Goal: Task Accomplishment & Management: Manage account settings

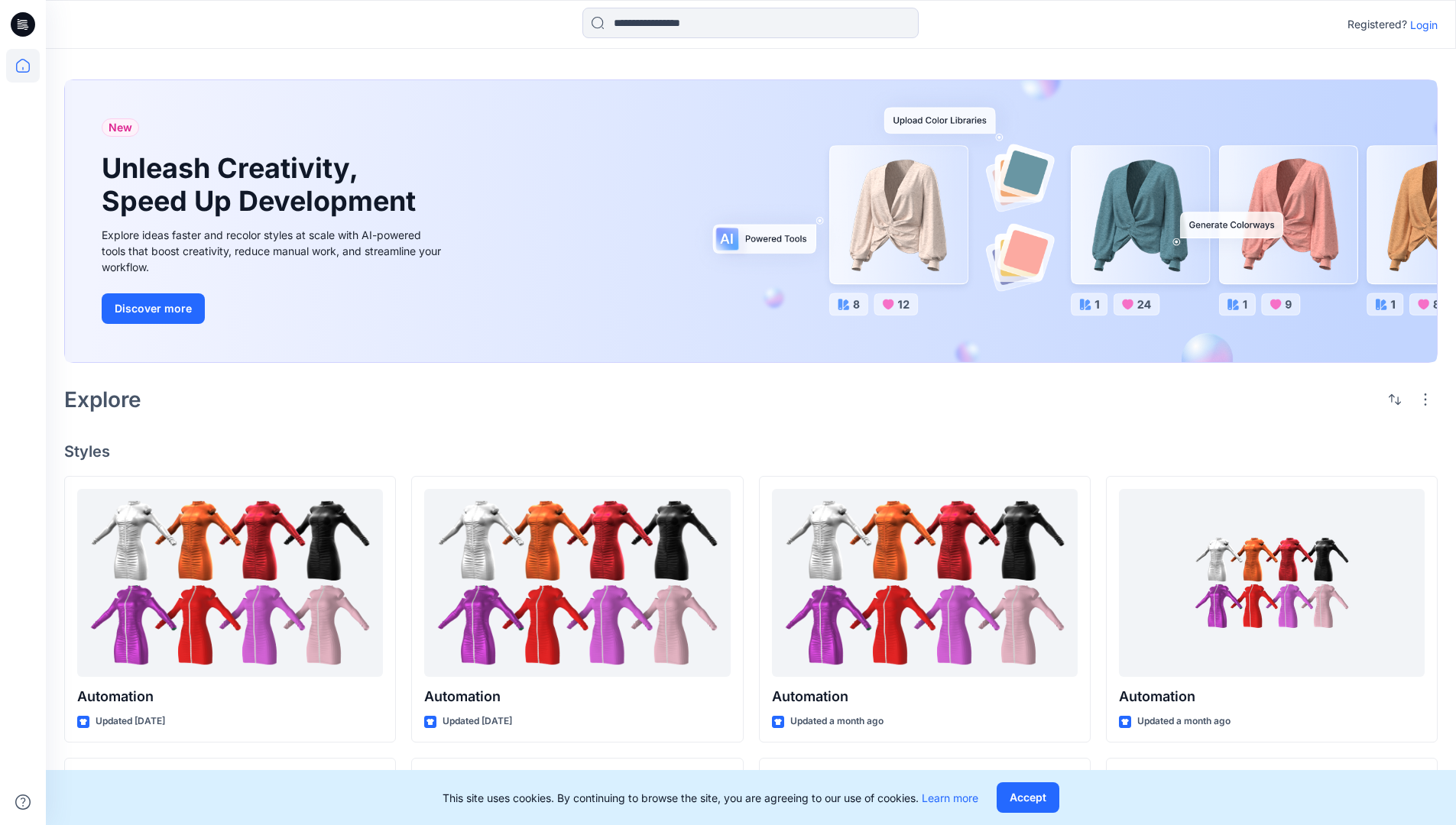
click at [1420, 24] on p "Login" at bounding box center [1423, 25] width 28 height 16
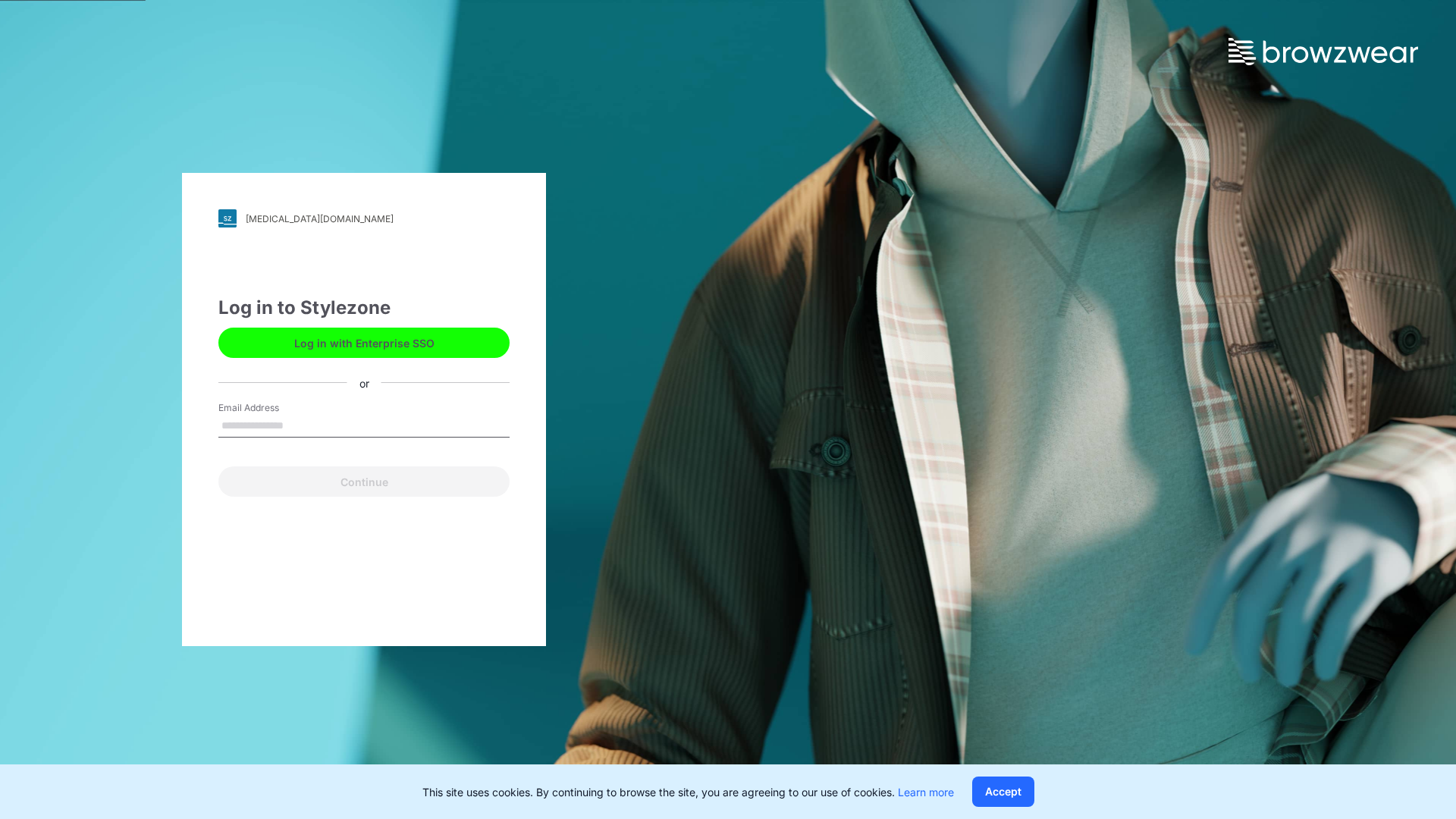
click at [299, 425] on input "Email Address" at bounding box center [364, 426] width 291 height 23
type input "**********"
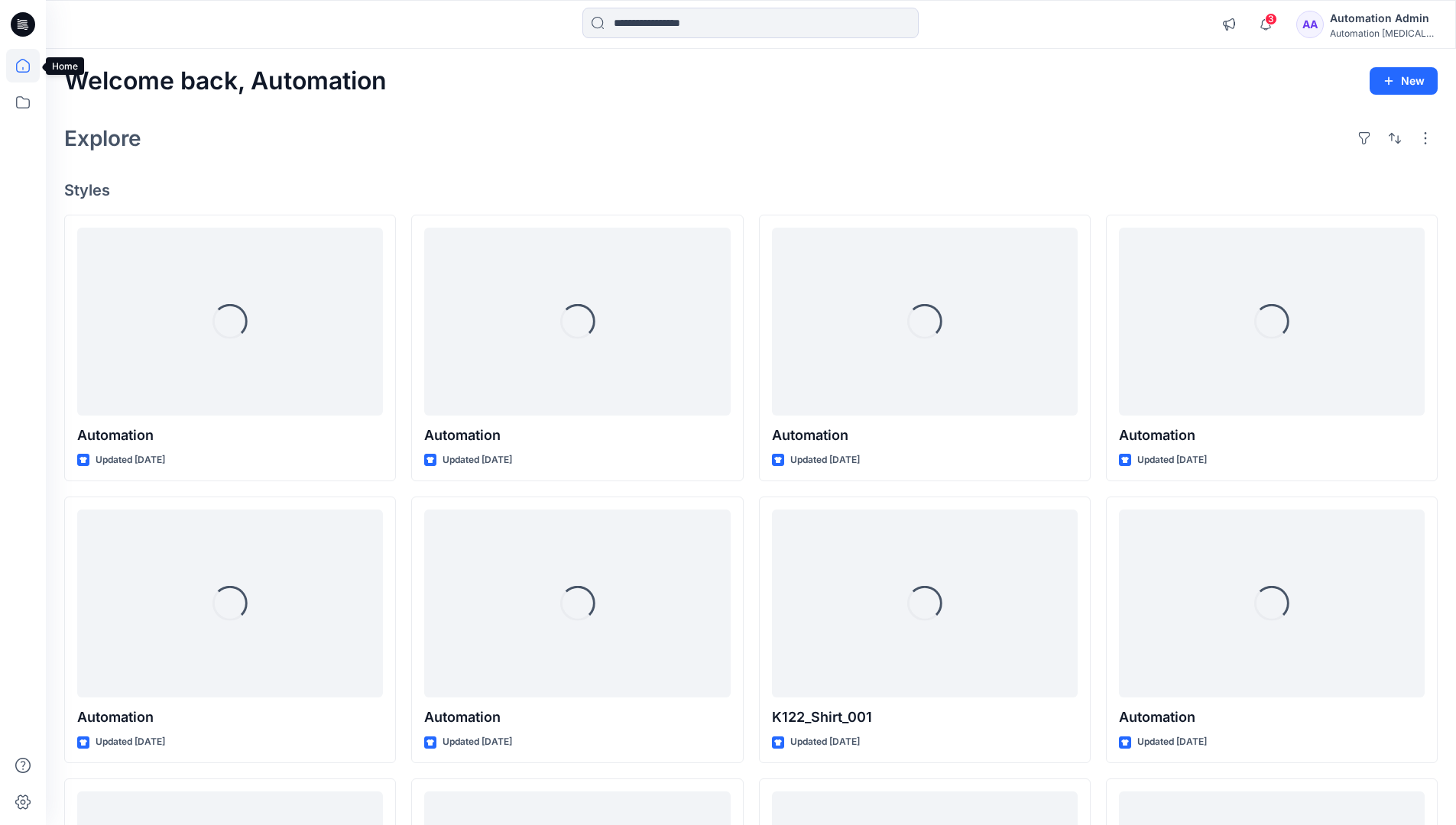
click at [29, 66] on icon at bounding box center [23, 65] width 14 height 14
click at [25, 106] on icon at bounding box center [22, 102] width 33 height 33
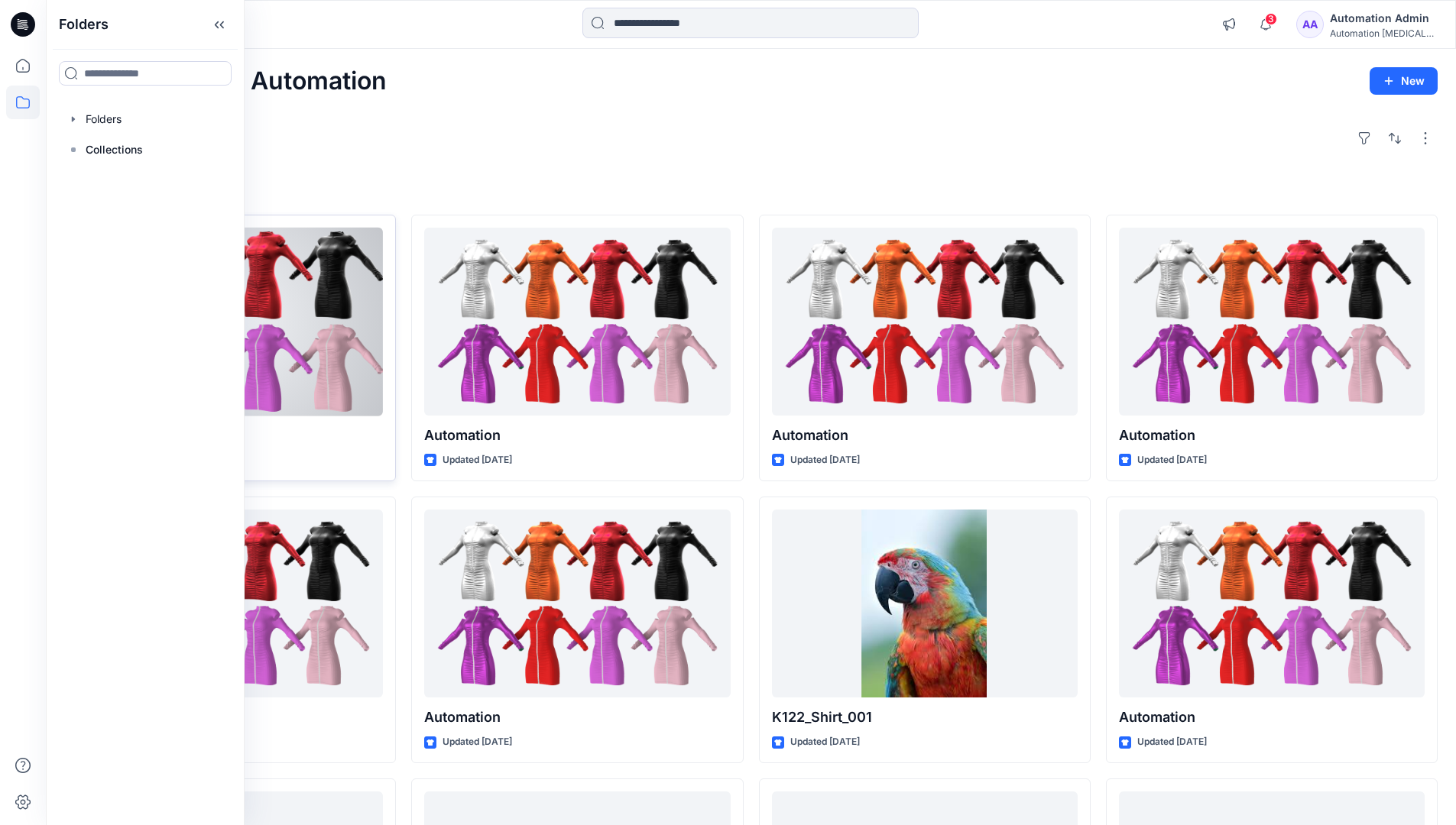
click at [344, 249] on button "Set Status" at bounding box center [303, 246] width 84 height 24
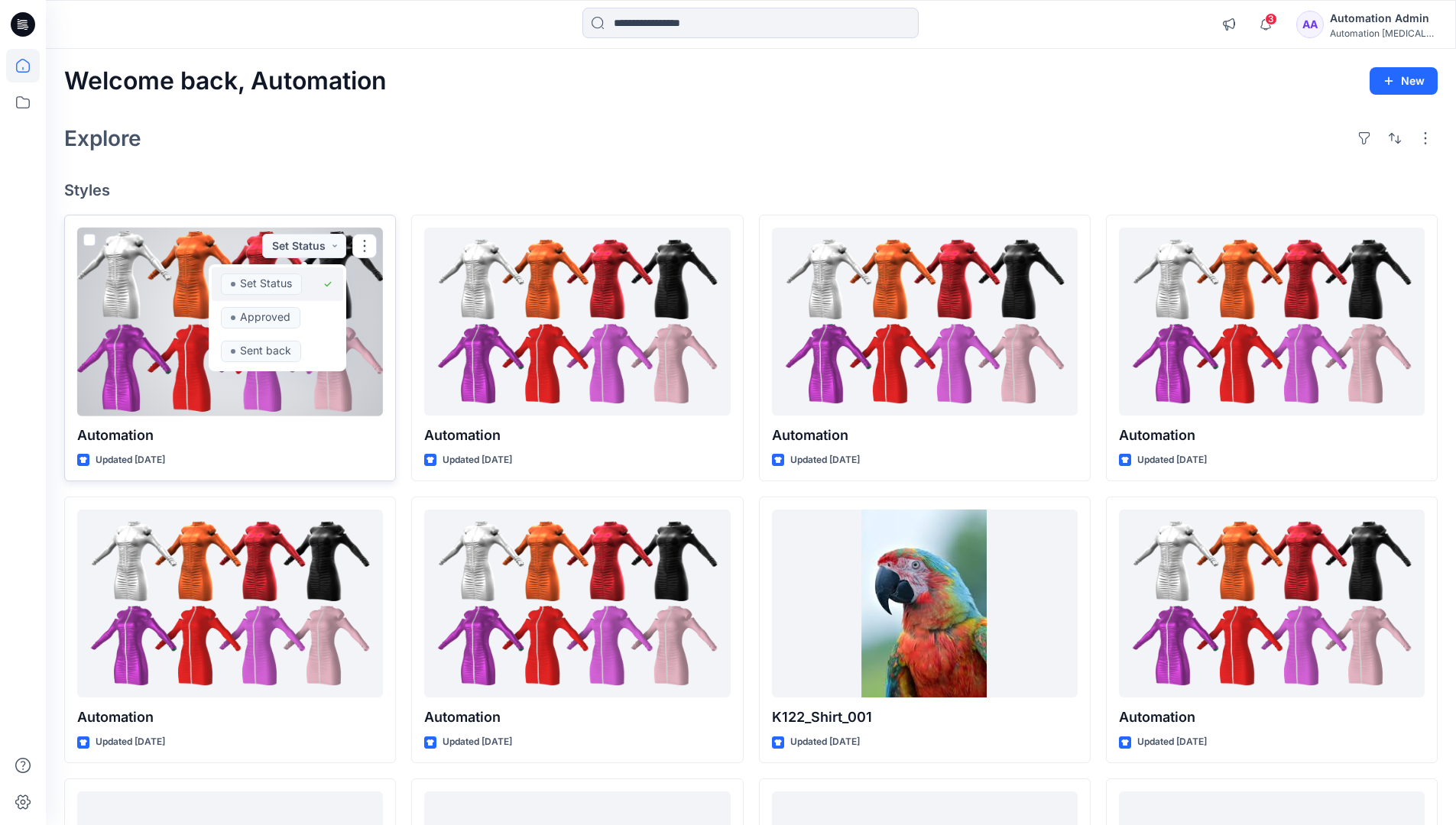
click at [300, 278] on span "Set Status" at bounding box center [261, 284] width 81 height 21
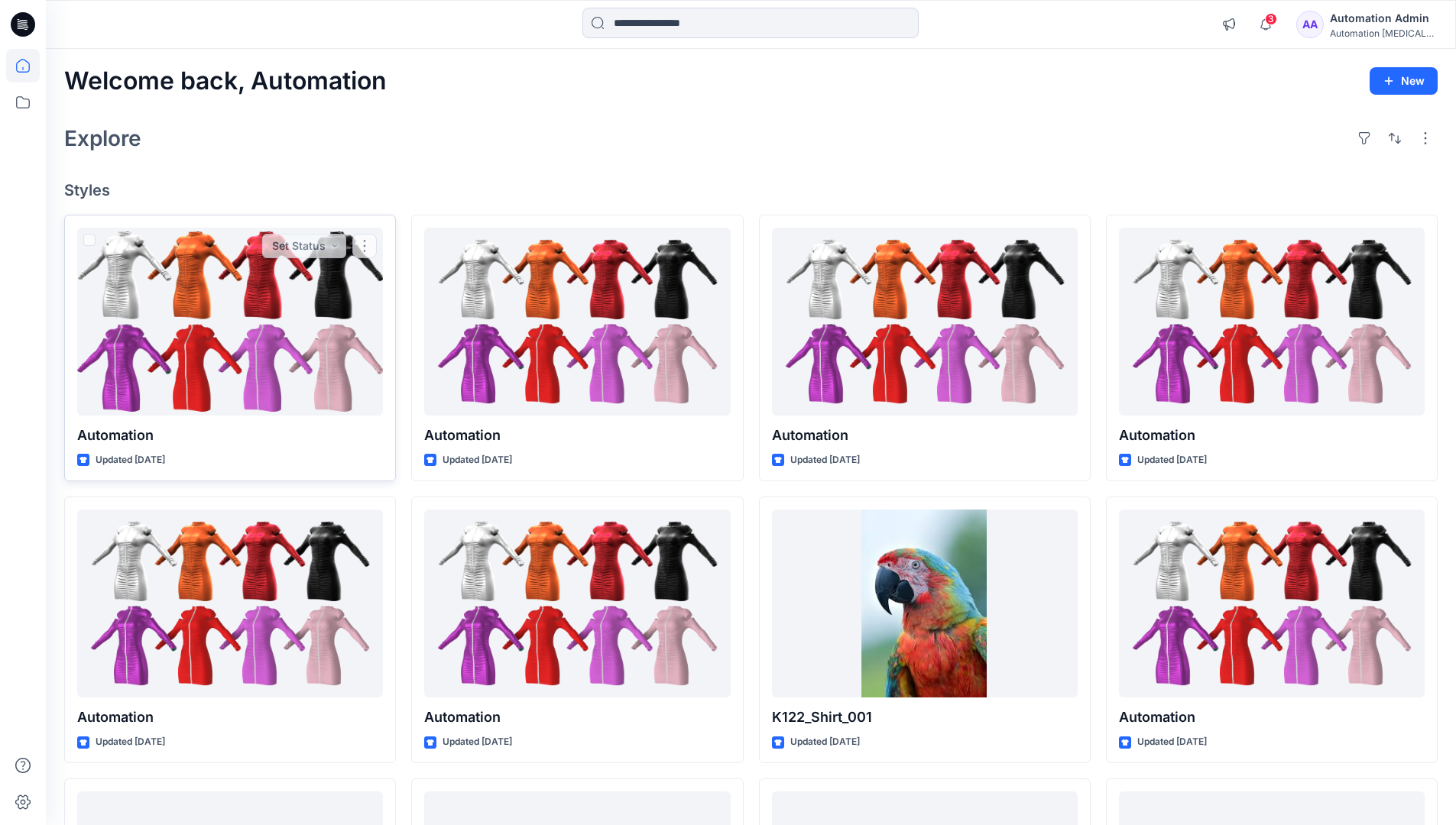
click at [1375, 24] on div "Automation Admin" at bounding box center [1383, 18] width 107 height 18
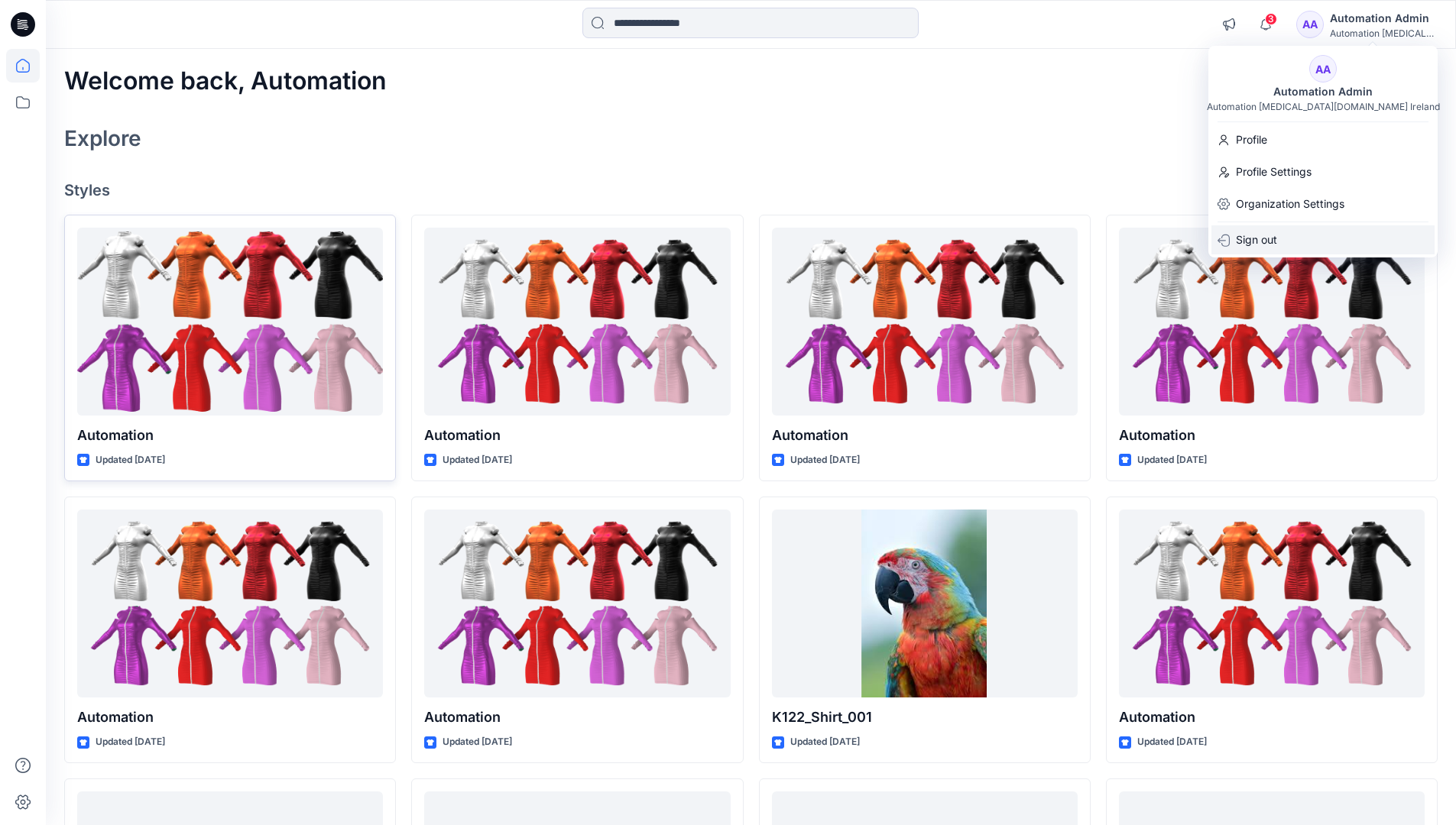
click at [1268, 240] on p "Sign out" at bounding box center [1256, 240] width 42 height 29
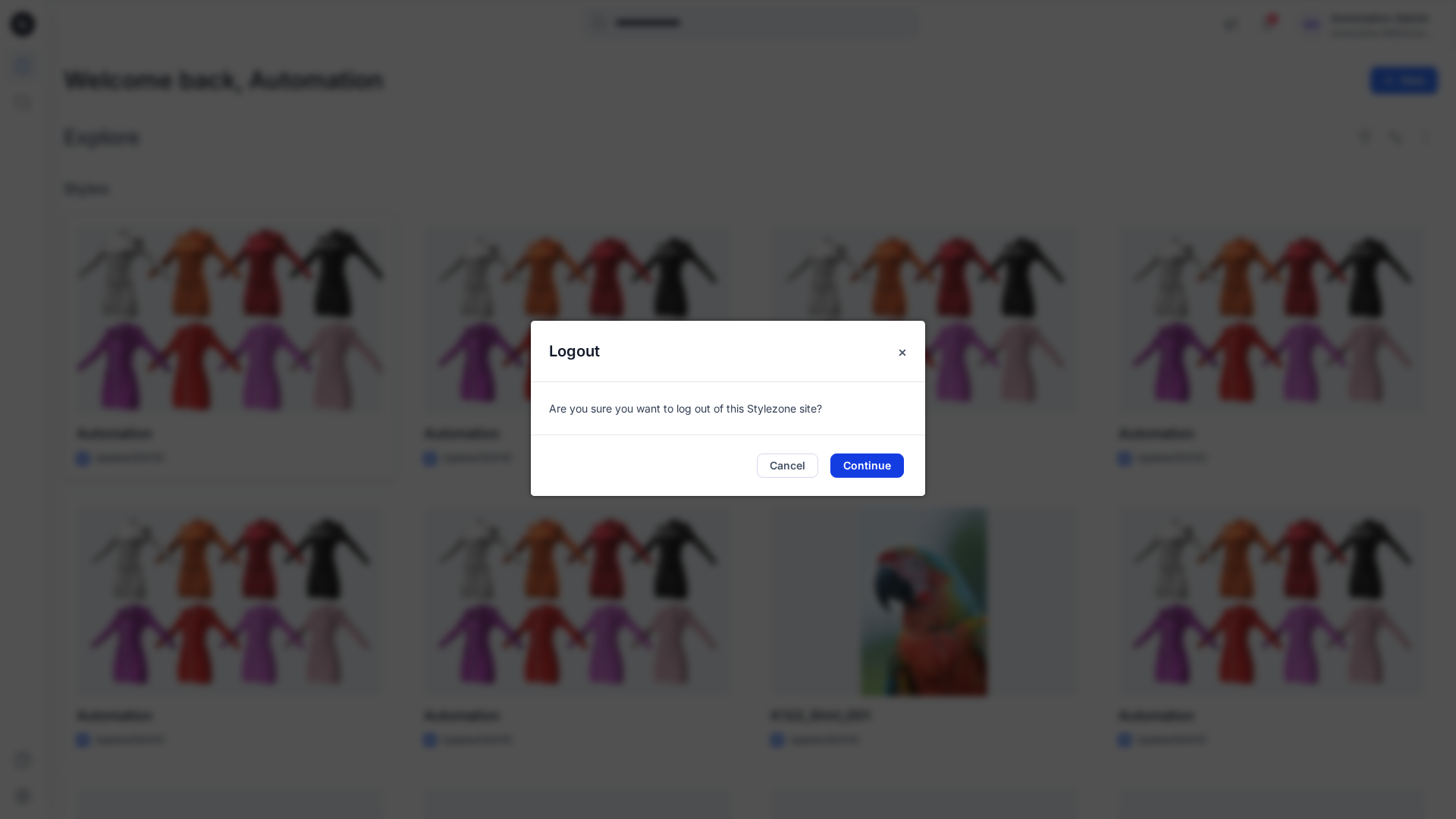
click at [875, 461] on button "Continue" at bounding box center [867, 465] width 74 height 24
